Goal: Information Seeking & Learning: Find specific fact

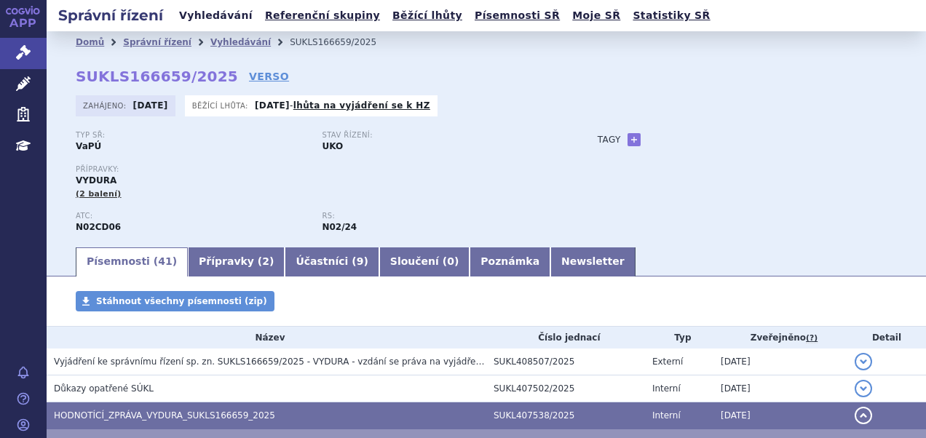
click at [214, 19] on link "Vyhledávání" at bounding box center [216, 16] width 82 height 20
click at [200, 22] on link "Vyhledávání" at bounding box center [216, 16] width 82 height 20
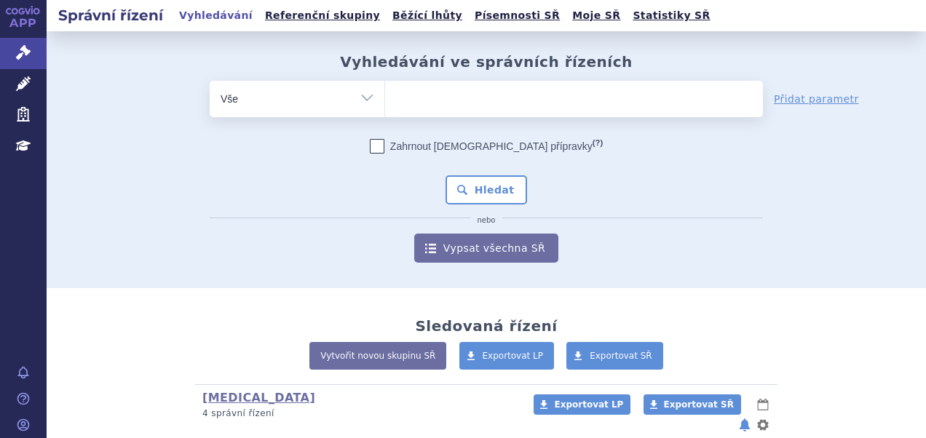
type input "SUKLS366545/2025"
select select "SUKLS366545/2025"
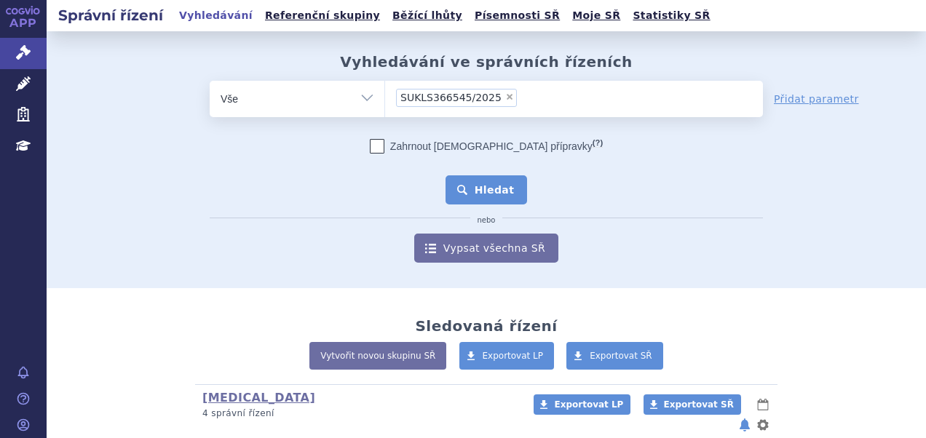
click at [468, 191] on button "Hledat" at bounding box center [487, 189] width 82 height 29
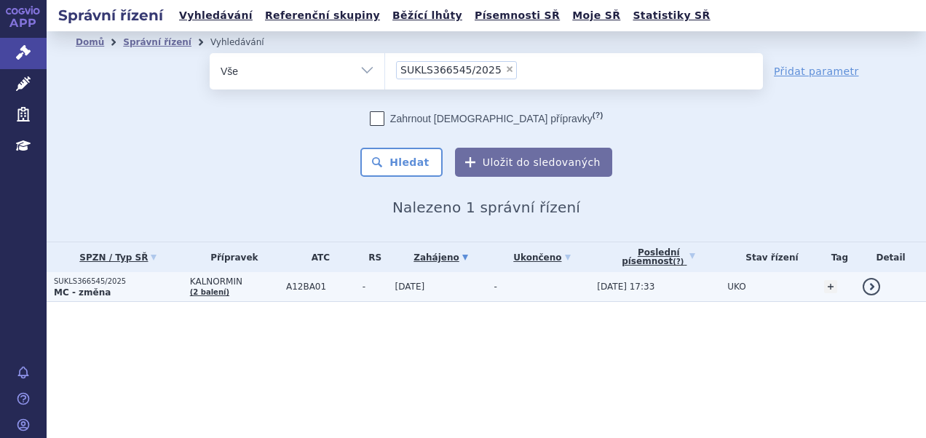
click at [141, 287] on p "MC - změna" at bounding box center [118, 293] width 129 height 12
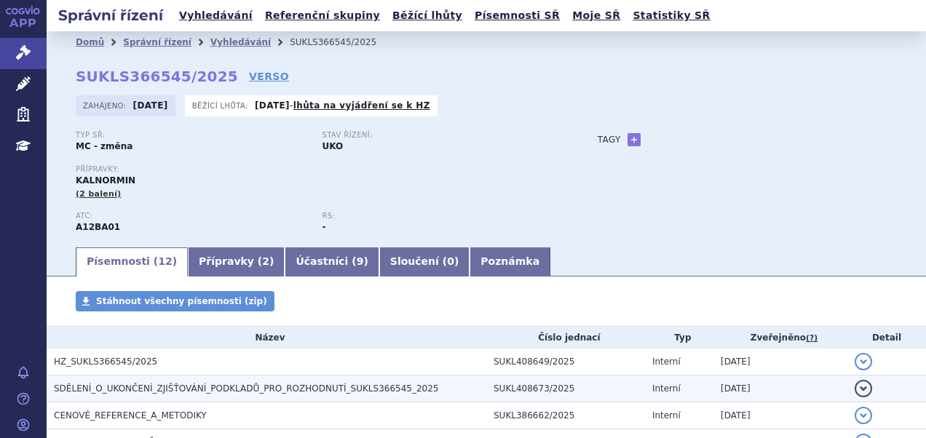
click at [190, 383] on h3 "SDĚLENÍ_O_UKONČENÍ_ZJIŠŤOVÁNÍ_PODKLADŮ_PRO_ROZHODNUTÍ_SUKLS366545_2025" at bounding box center [270, 389] width 433 height 15
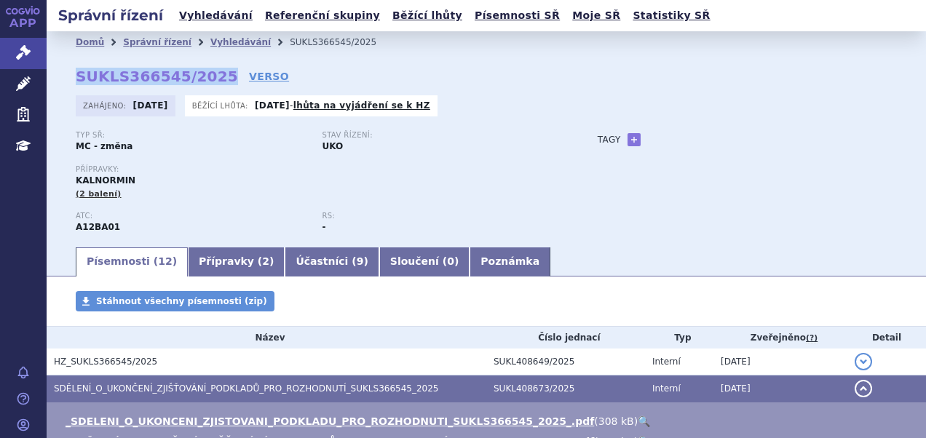
drag, startPoint x: 76, startPoint y: 77, endPoint x: 210, endPoint y: 74, distance: 134.0
click at [210, 74] on strong "SUKLS366545/2025" at bounding box center [157, 76] width 162 height 17
copy strong "SUKLS366545/2025"
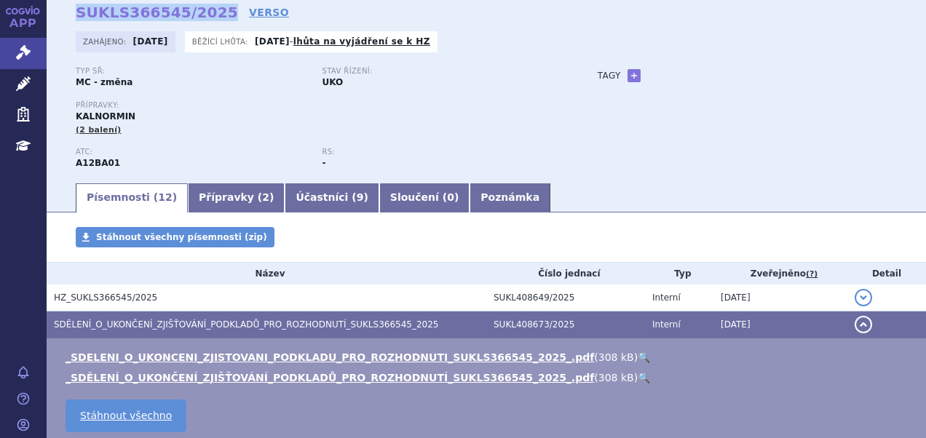
scroll to position [146, 0]
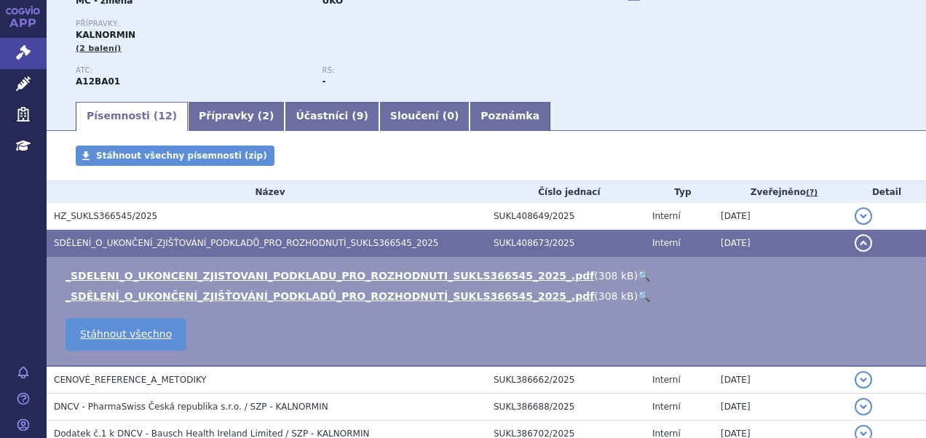
click at [638, 277] on link "🔍" at bounding box center [644, 276] width 12 height 12
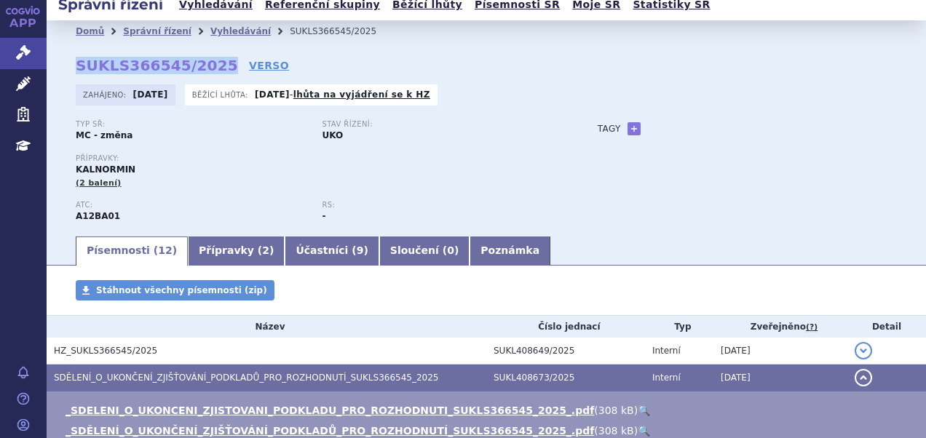
scroll to position [0, 0]
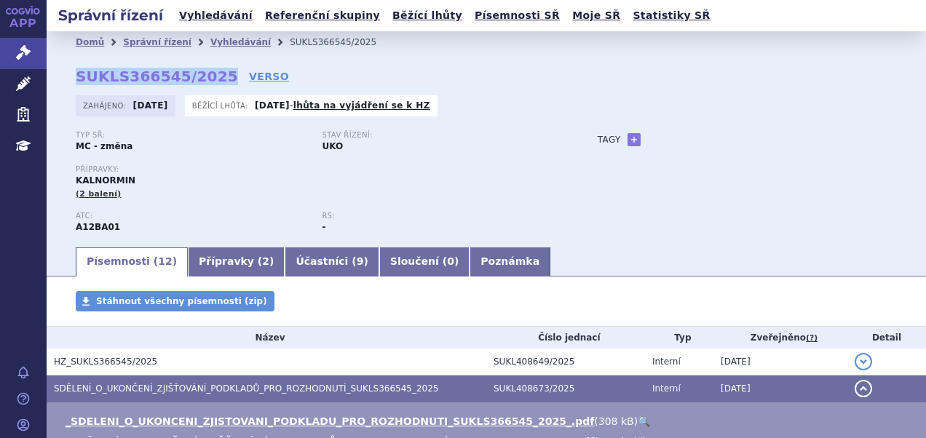
copy strong "SUKLS366545/2025"
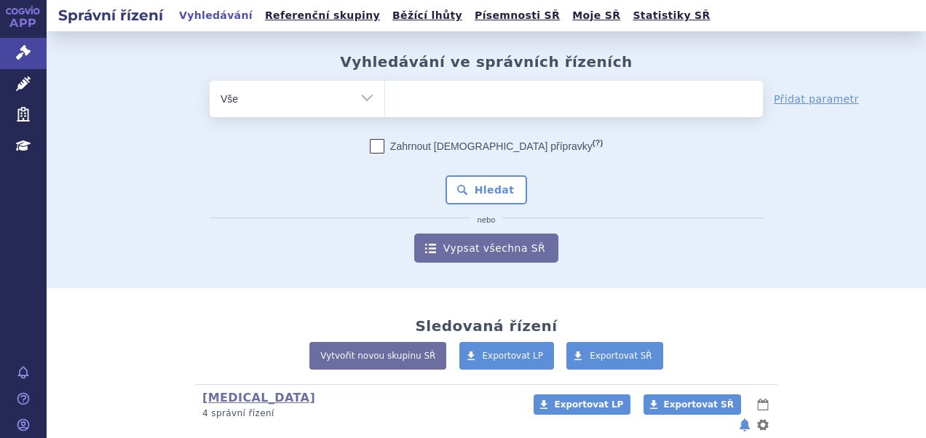
click at [449, 98] on ul at bounding box center [574, 96] width 378 height 31
click at [385, 98] on select at bounding box center [384, 98] width 1 height 36
type input "fi"
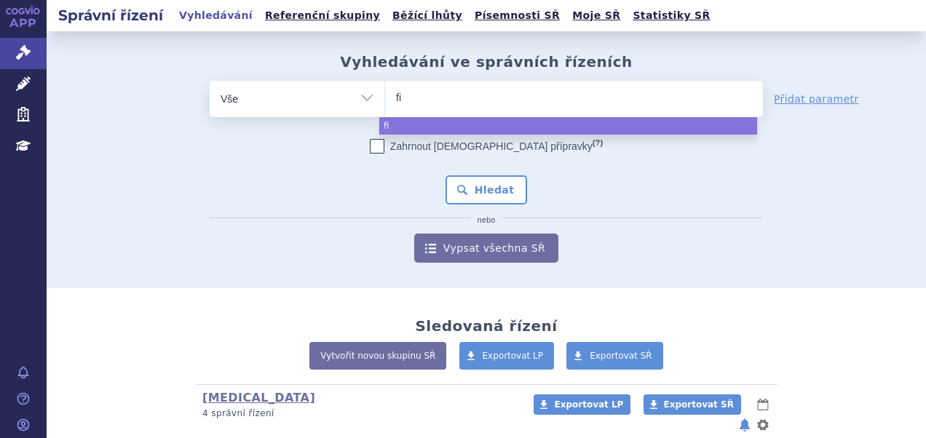
type input "fil"
type input "filsu"
type input "filsuv"
type input "filsuvez"
select select "filsuvez"
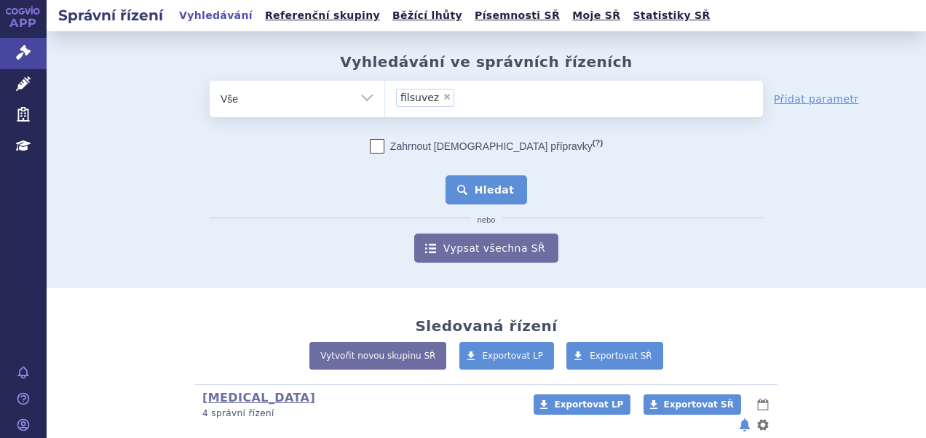
click at [502, 185] on button "Hledat" at bounding box center [487, 189] width 82 height 29
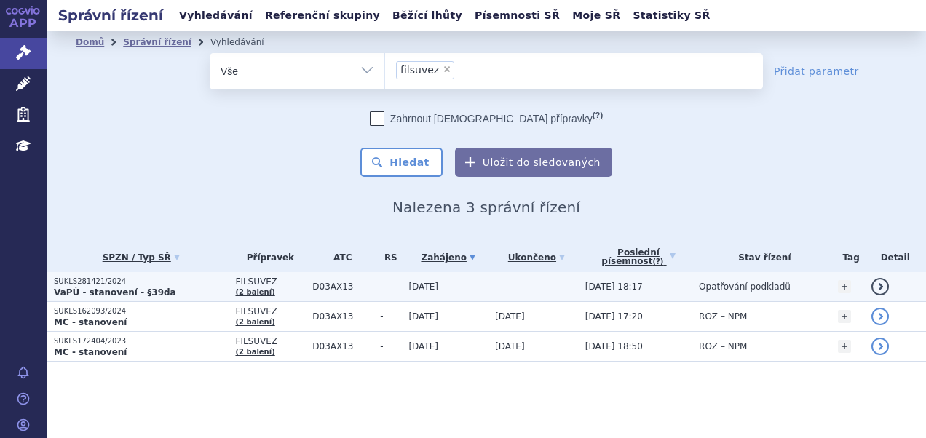
click at [134, 277] on p "SUKLS281421/2024" at bounding box center [141, 282] width 174 height 10
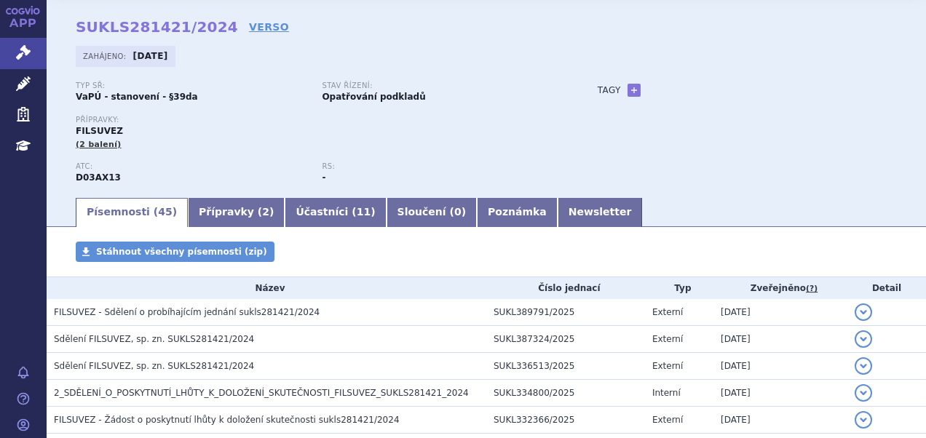
scroll to position [73, 0]
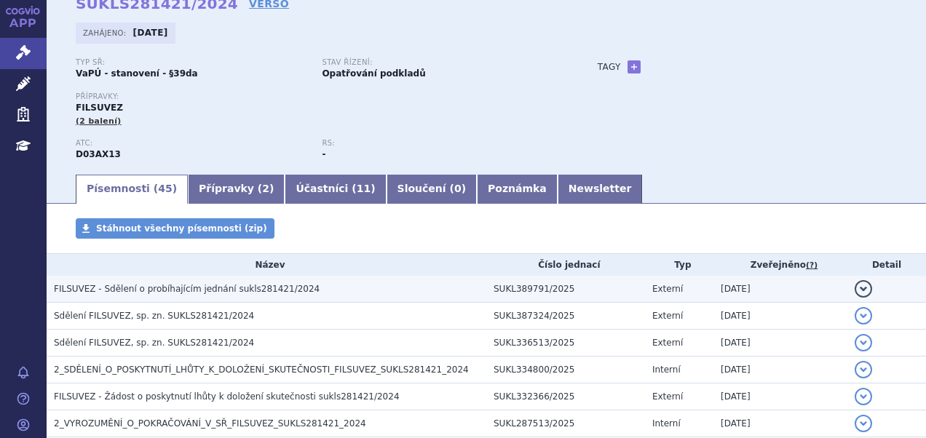
click at [246, 289] on span "FILSUVEZ - Sdělení o probíhajícím jednání sukls281421/2024" at bounding box center [187, 289] width 266 height 10
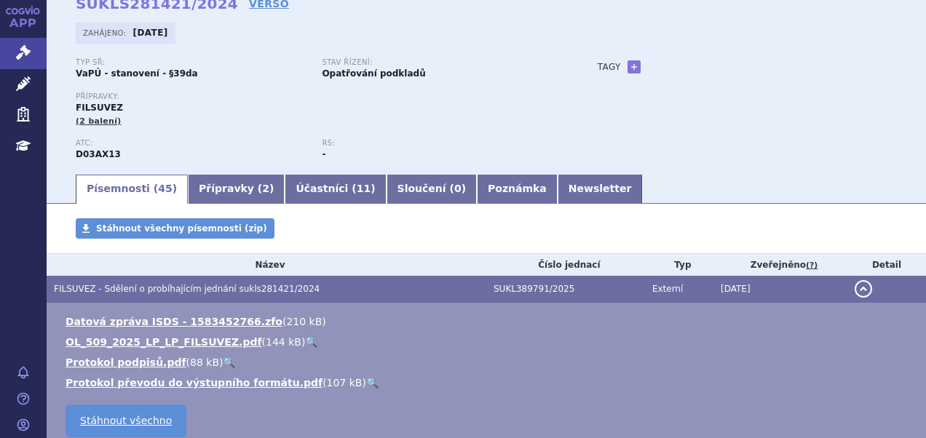
click at [246, 289] on span "FILSUVEZ - Sdělení o probíhajícím jednání sukls281421/2024" at bounding box center [187, 289] width 266 height 10
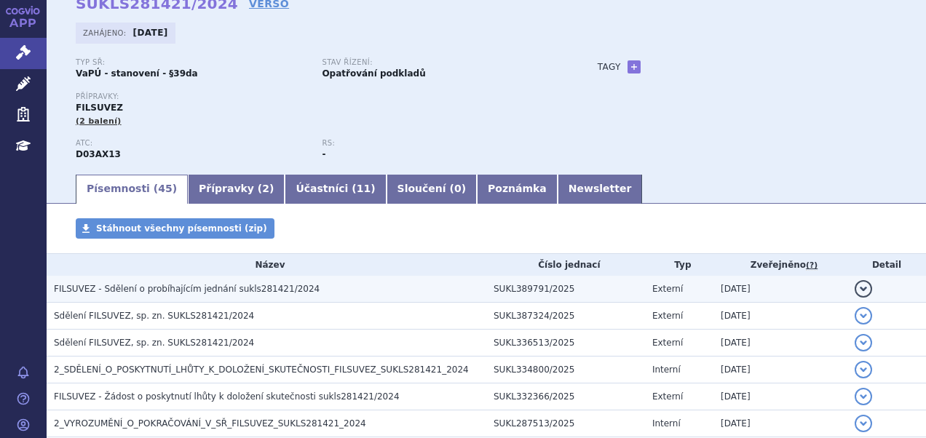
click at [227, 293] on span "FILSUVEZ - Sdělení o probíhajícím jednání sukls281421/2024" at bounding box center [187, 289] width 266 height 10
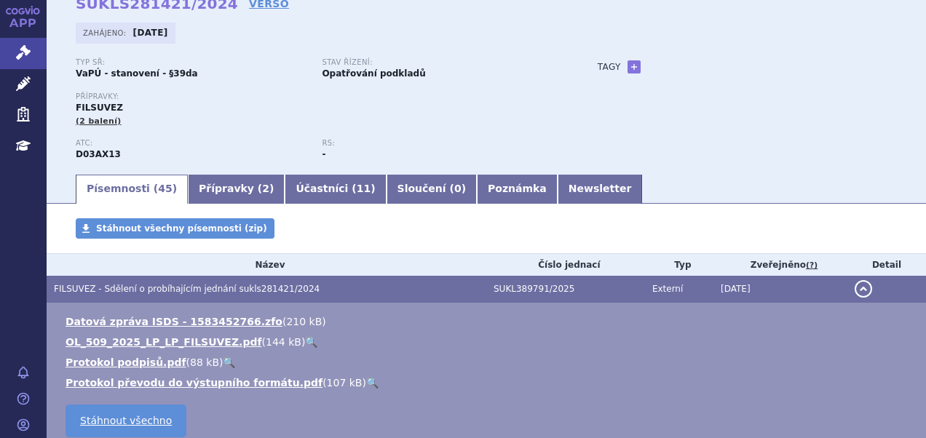
click at [305, 345] on link "🔍" at bounding box center [311, 342] width 12 height 12
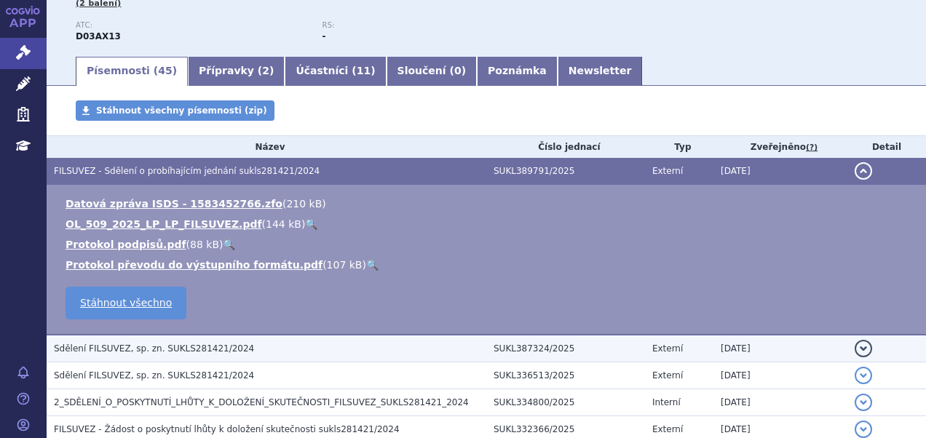
scroll to position [291, 0]
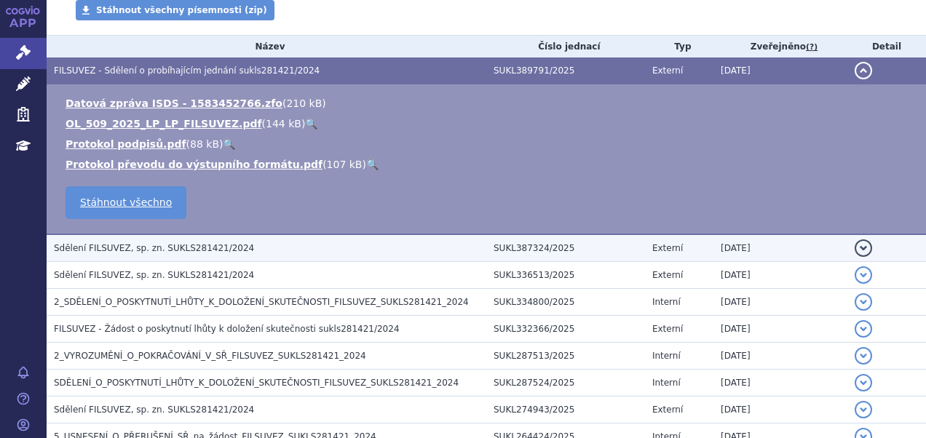
click at [232, 253] on h3 "Sdělení FILSUVEZ, sp. zn. SUKLS281421/2024" at bounding box center [270, 248] width 433 height 15
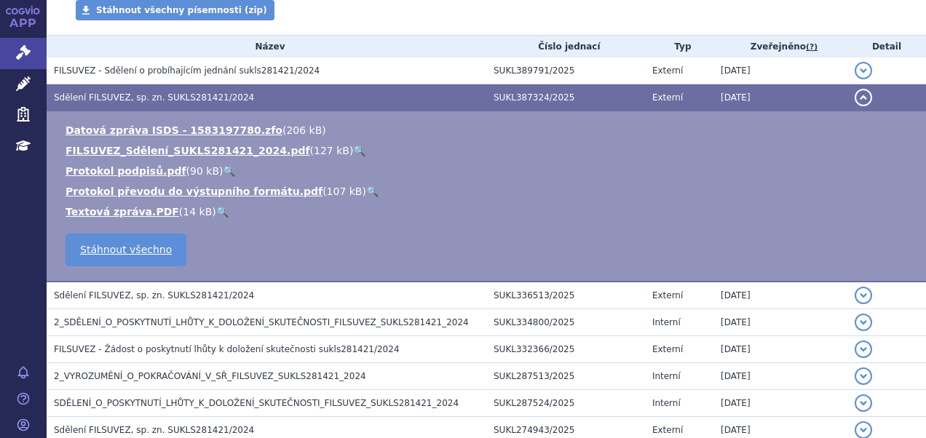
click at [353, 150] on link "🔍" at bounding box center [359, 151] width 12 height 12
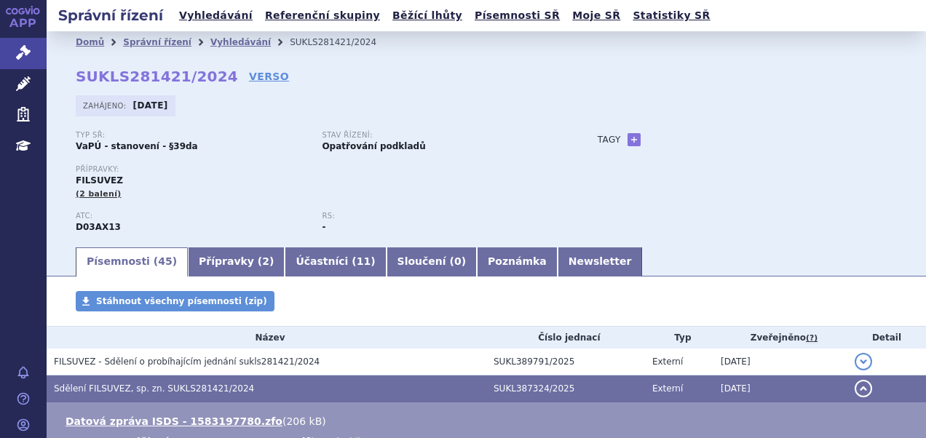
scroll to position [0, 0]
click at [197, 15] on link "Vyhledávání" at bounding box center [216, 16] width 82 height 20
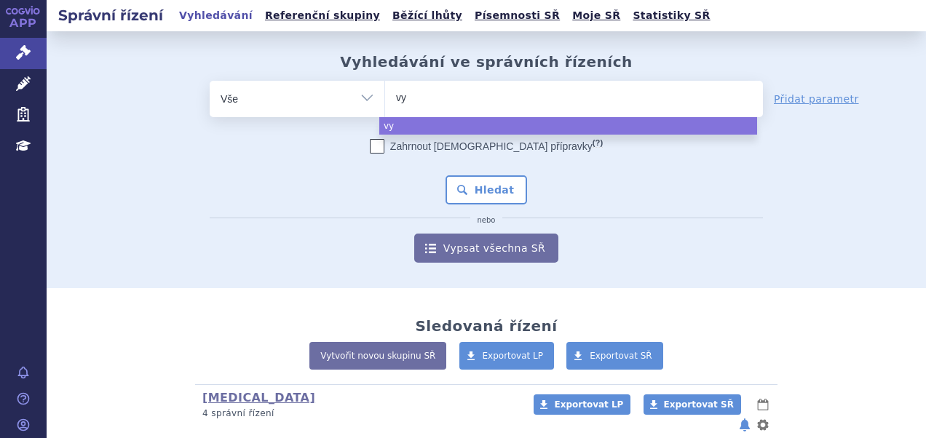
select select
type input "vya"
select select "vya"
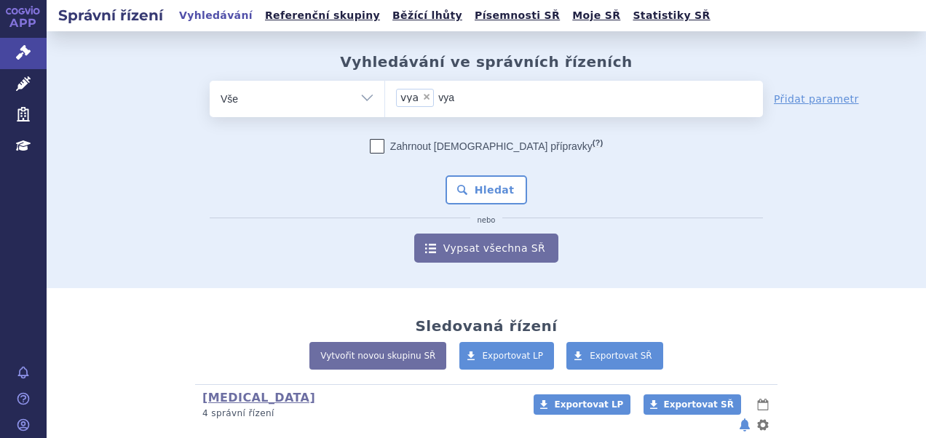
type input "vy"
select select
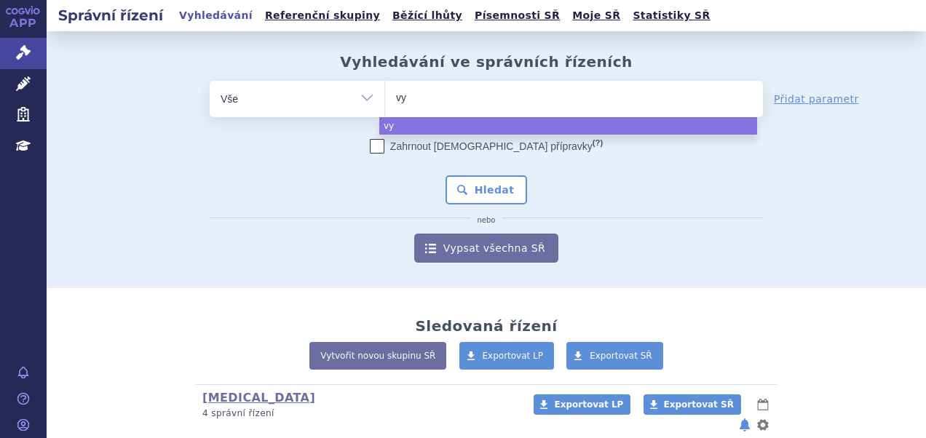
type input "v"
type input "vy"
type input "vyd"
type input "vydu"
type input "vydura"
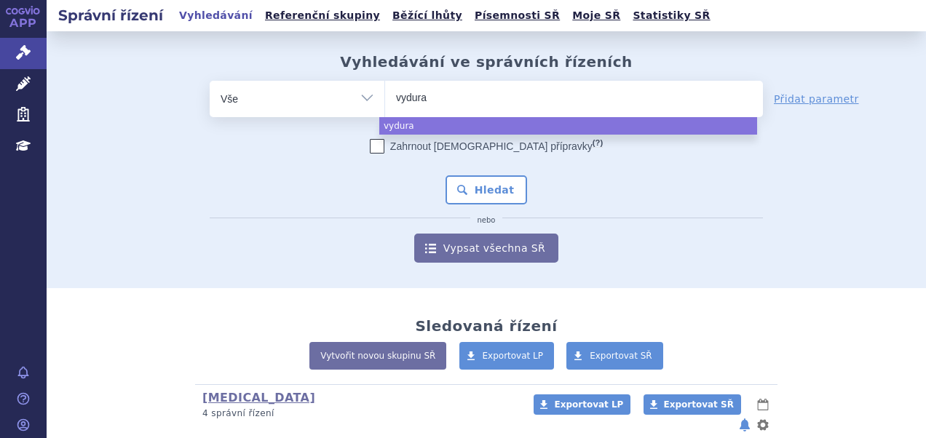
select select "vydura"
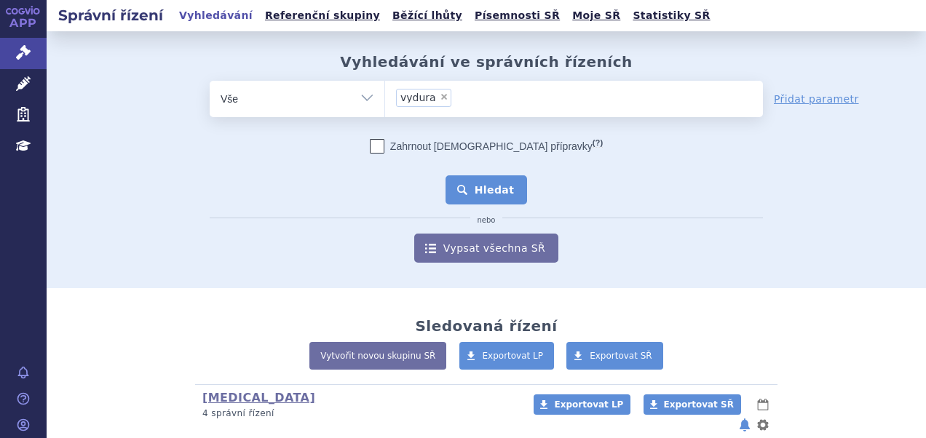
click at [477, 204] on button "Hledat" at bounding box center [487, 189] width 82 height 29
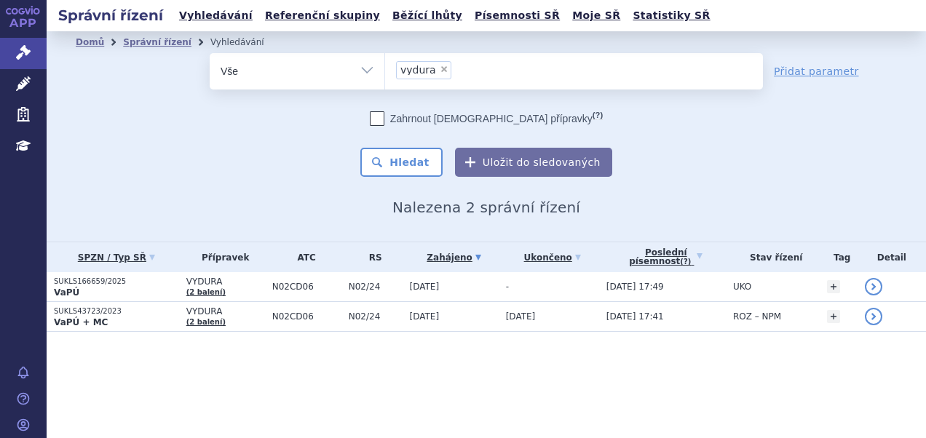
click at [132, 283] on p "SUKLS166659/2025" at bounding box center [116, 282] width 125 height 10
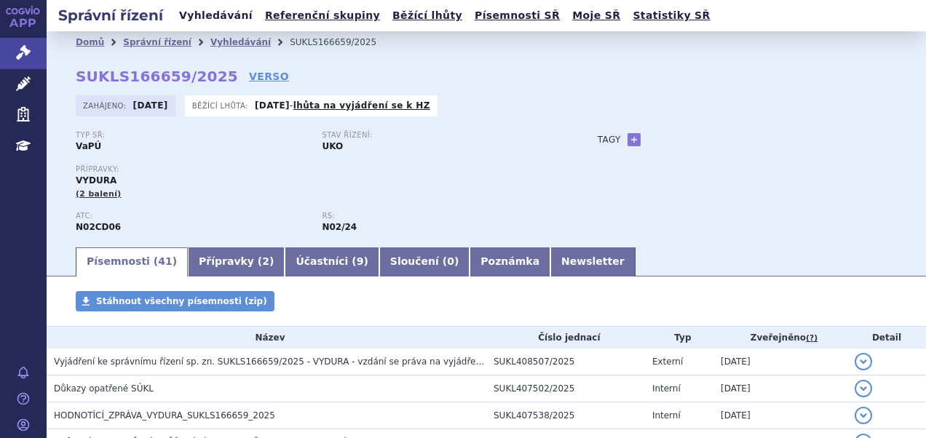
click at [195, 17] on link "Vyhledávání" at bounding box center [216, 16] width 82 height 20
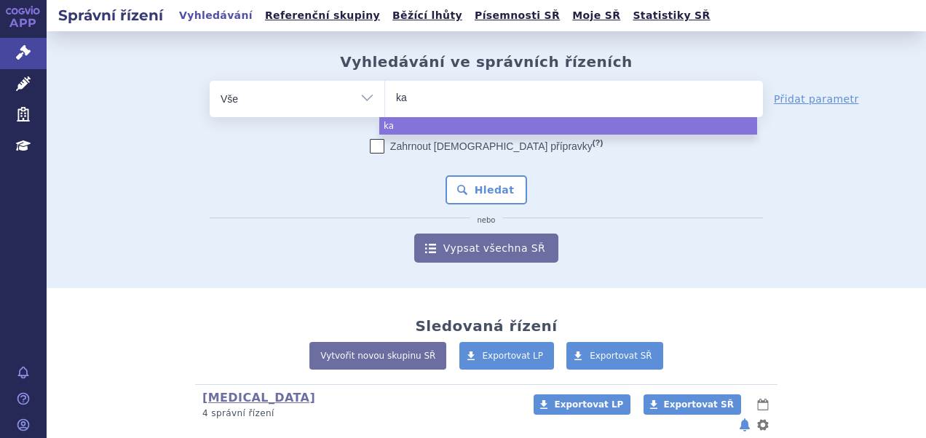
select select
type input "kal"
type input "kaln"
type input "kalno"
type input "kalnorm"
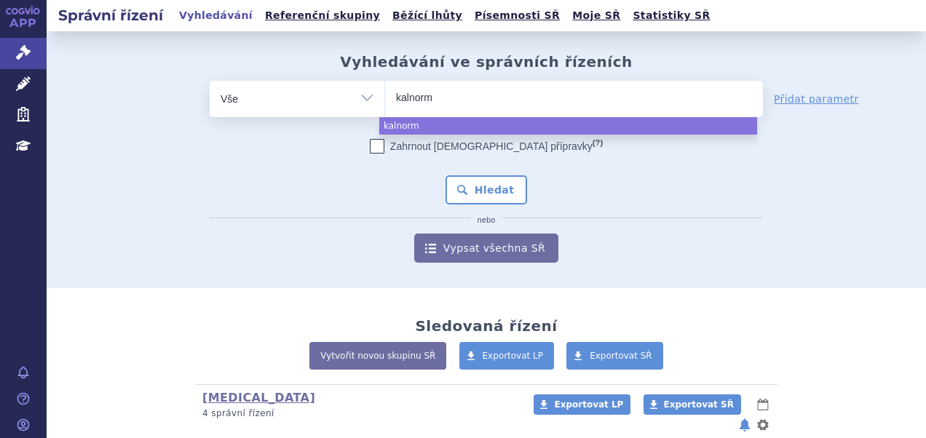
type input "kalnormi"
type input "kalnormin"
select select "kalnormin"
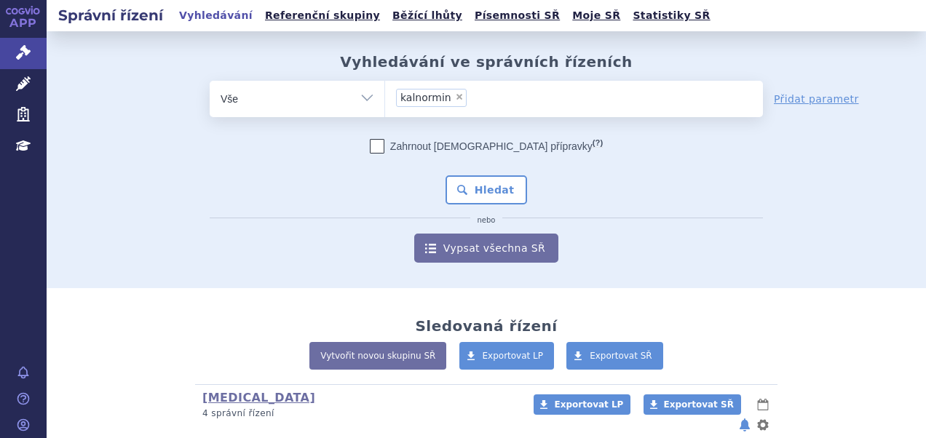
click at [480, 171] on div "Zahrnout bratrské přípravky (?) * Pozor, hledání dle vyhledávacího parametru In…" at bounding box center [486, 201] width 553 height 124
click at [479, 178] on button "Hledat" at bounding box center [487, 189] width 82 height 29
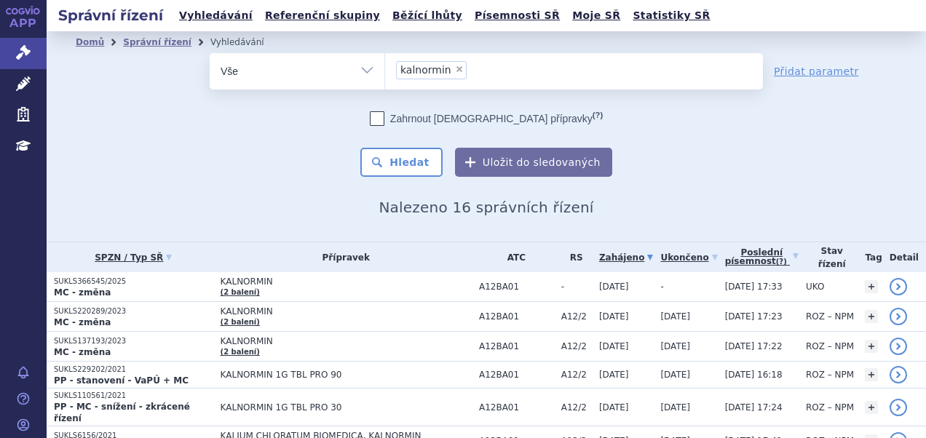
click at [455, 70] on span "×" at bounding box center [459, 69] width 9 height 9
click at [385, 70] on select "kalnormin" at bounding box center [384, 70] width 1 height 36
select select
type input "SUKLS370249/2025"
select select "SUKLS370249/2025"
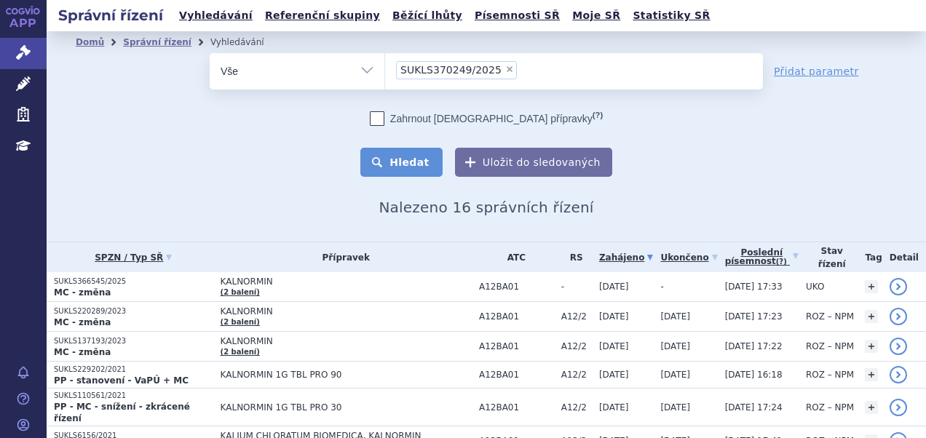
click at [408, 162] on button "Hledat" at bounding box center [401, 162] width 82 height 29
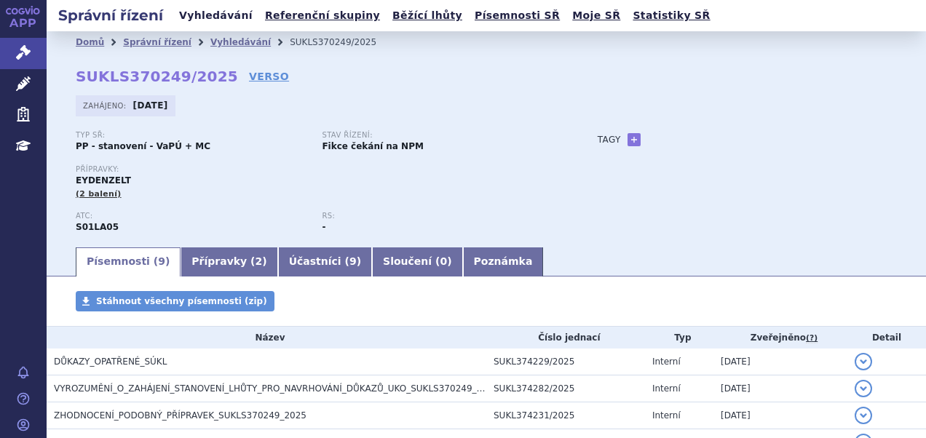
click at [199, 10] on link "Vyhledávání" at bounding box center [216, 16] width 82 height 20
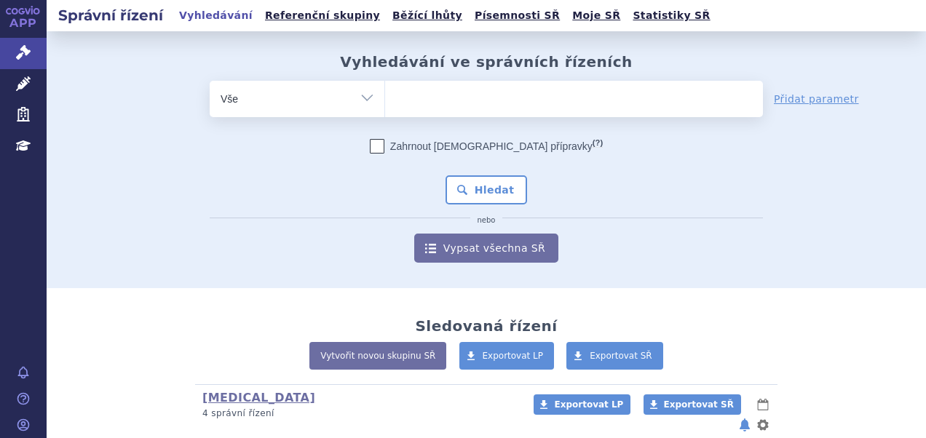
click at [465, 103] on ul at bounding box center [574, 96] width 378 height 31
click at [385, 103] on select at bounding box center [384, 98] width 1 height 36
paste input "SUKLS192952/2025"
type input "SUKLS192952/2025"
select select "SUKLS192952/2025"
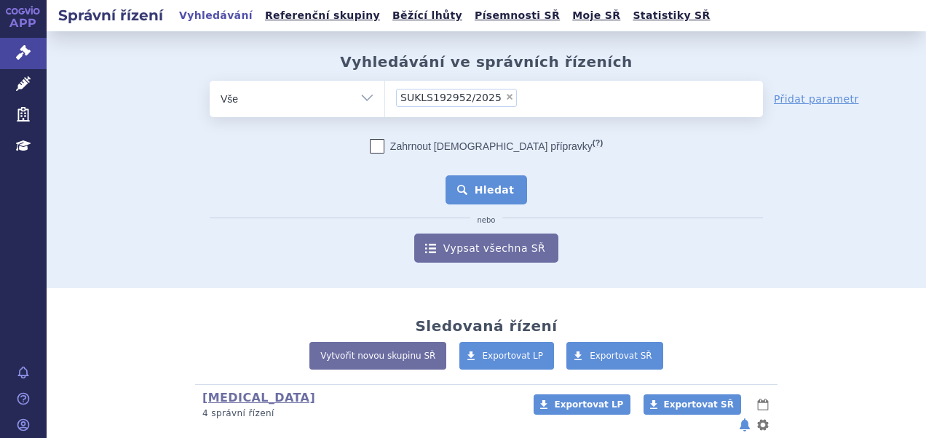
click at [483, 188] on button "Hledat" at bounding box center [487, 189] width 82 height 29
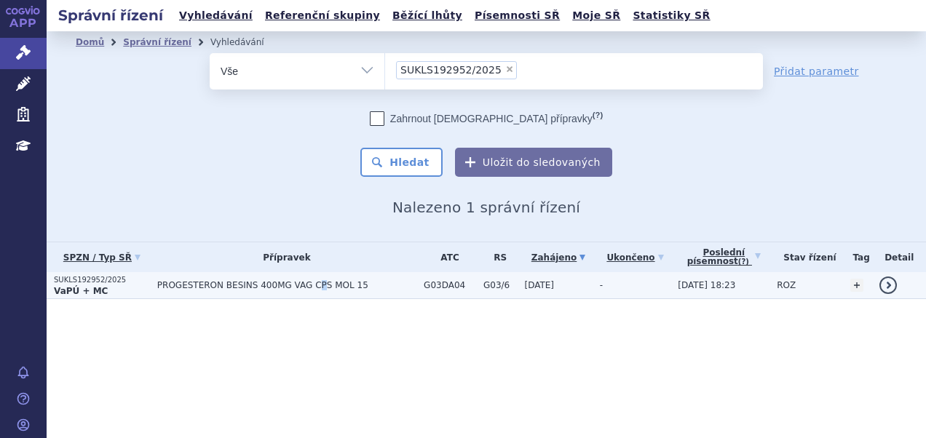
click at [307, 277] on td "PROGESTERON BESINS 400MG VAG CPS MOL 15" at bounding box center [283, 285] width 266 height 27
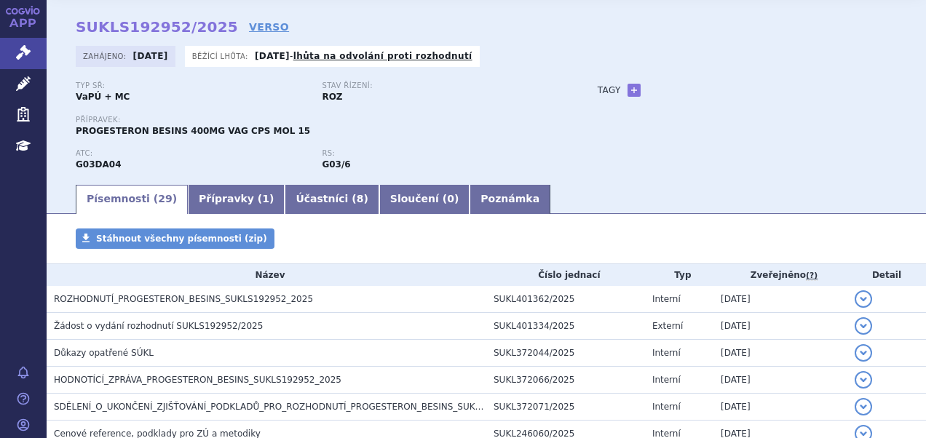
scroll to position [73, 0]
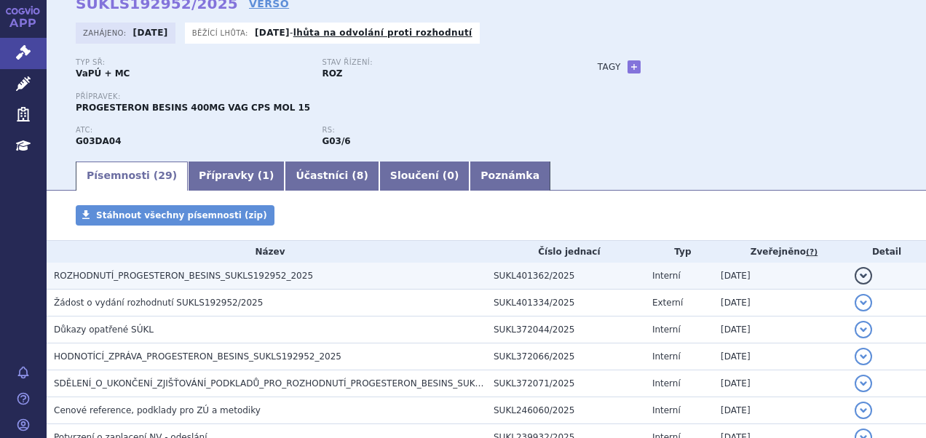
click at [261, 271] on span "ROZHODNUTÍ_PROGESTERON_BESINS_SUKLS192952_2025" at bounding box center [183, 276] width 259 height 10
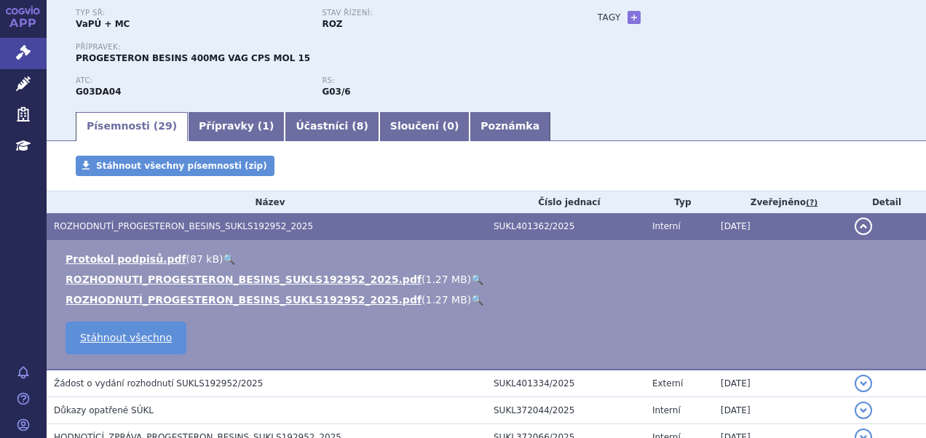
scroll to position [146, 0]
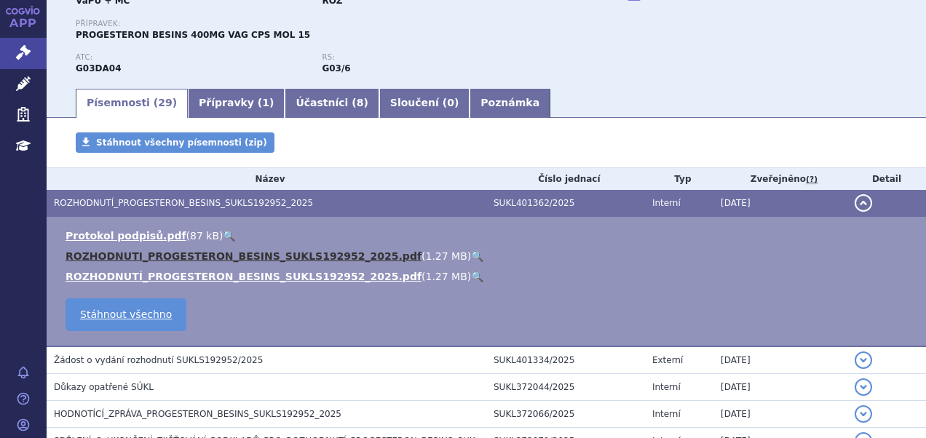
click at [351, 253] on link "ROZHODNUTI_PROGESTERON_BESINS_SUKLS192952_2025.pdf" at bounding box center [244, 256] width 356 height 12
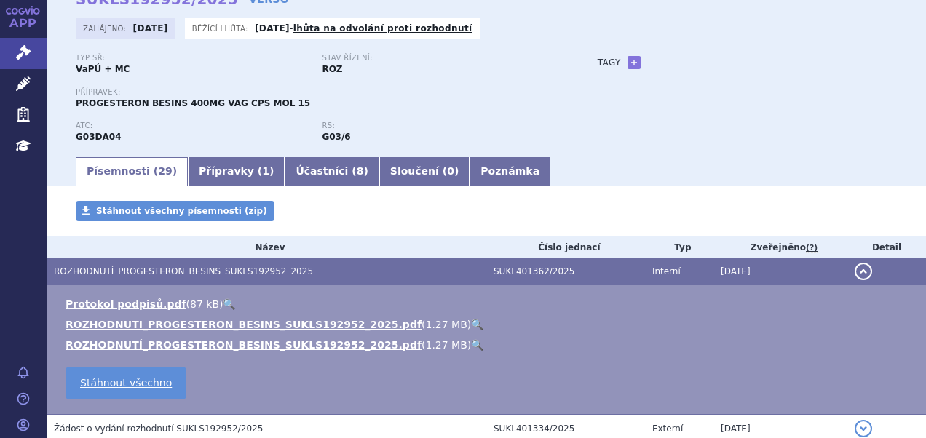
scroll to position [0, 0]
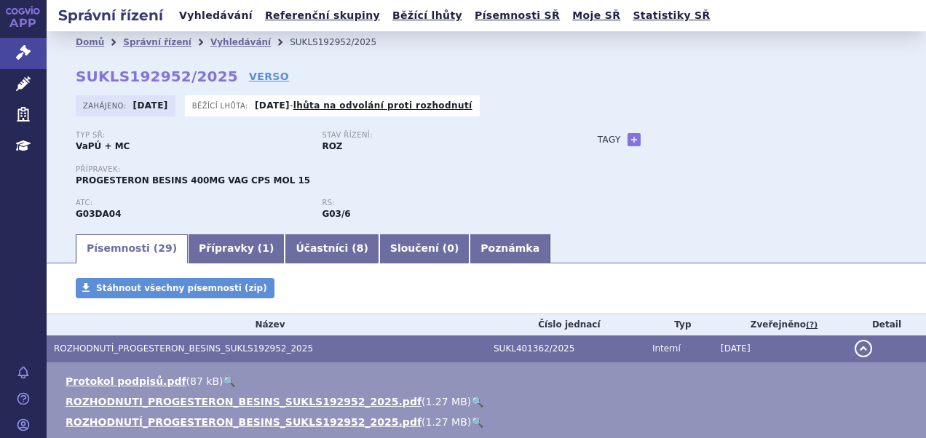
click at [194, 21] on link "Vyhledávání" at bounding box center [216, 16] width 82 height 20
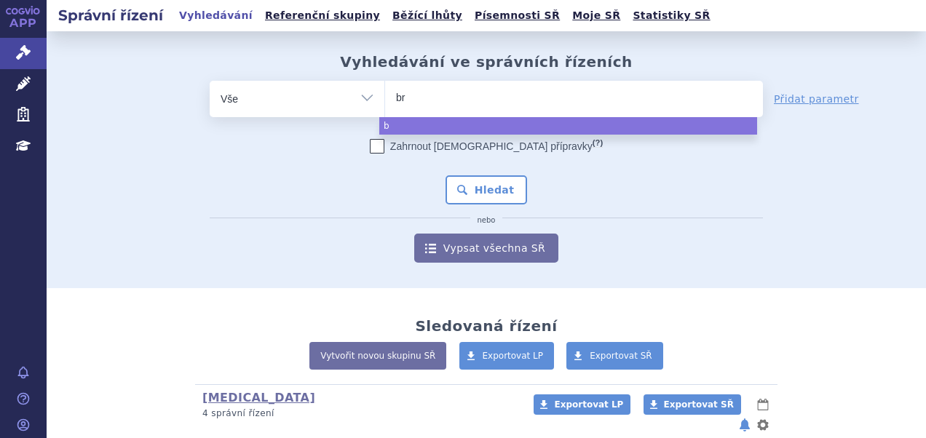
type input "bra"
type input "braf"
type input "brafto"
type input "[MEDICAL_DATA]"
select select "[MEDICAL_DATA]"
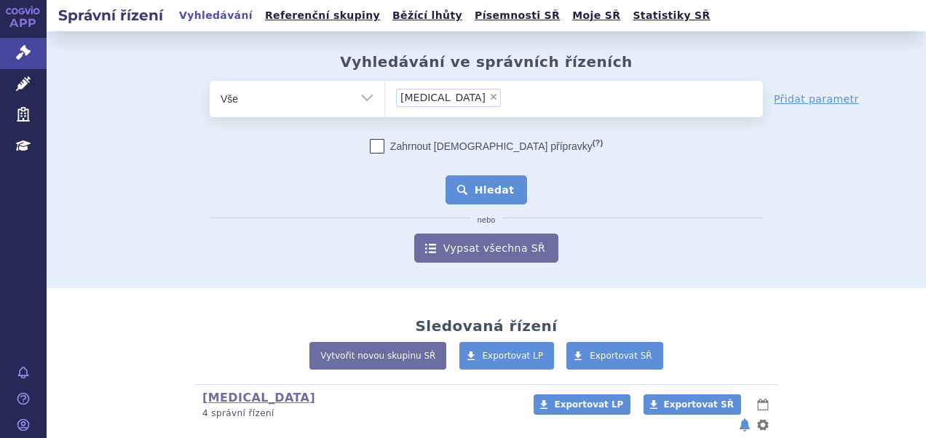
click at [454, 193] on button "Hledat" at bounding box center [487, 189] width 82 height 29
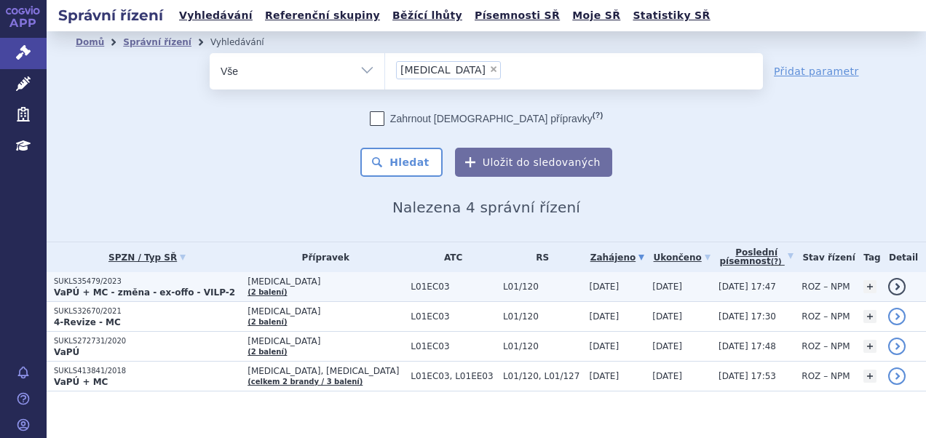
click at [151, 291] on strong "VaPÚ + MC - změna - ex-offo - VILP-2" at bounding box center [144, 293] width 181 height 10
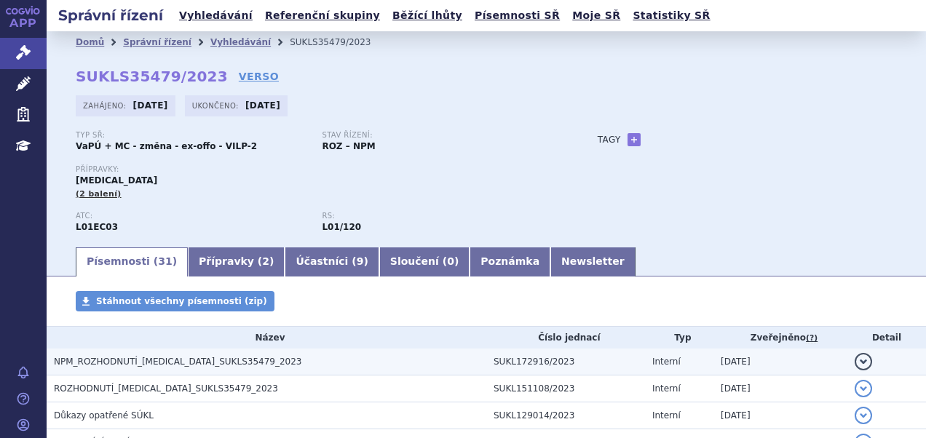
scroll to position [73, 0]
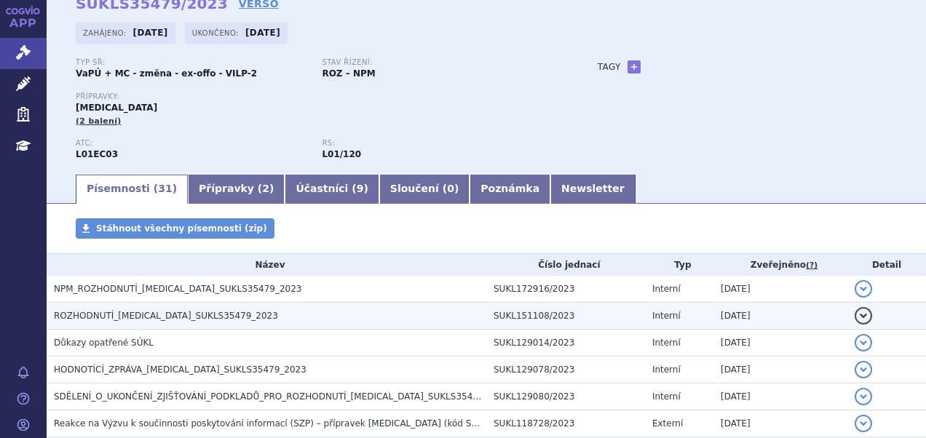
click at [145, 313] on span "ROZHODNUTÍ_[MEDICAL_DATA]_SUKLS35479_2023" at bounding box center [166, 316] width 224 height 10
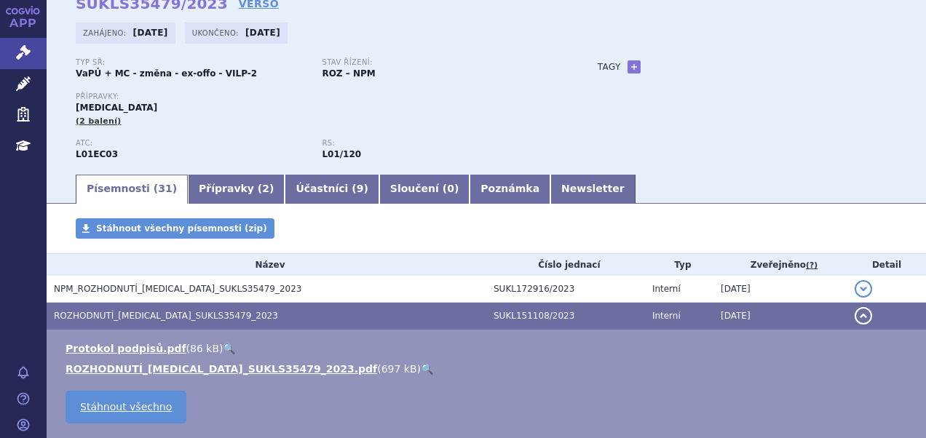
click at [421, 374] on link "🔍" at bounding box center [427, 369] width 12 height 12
